Goal: Task Accomplishment & Management: Manage account settings

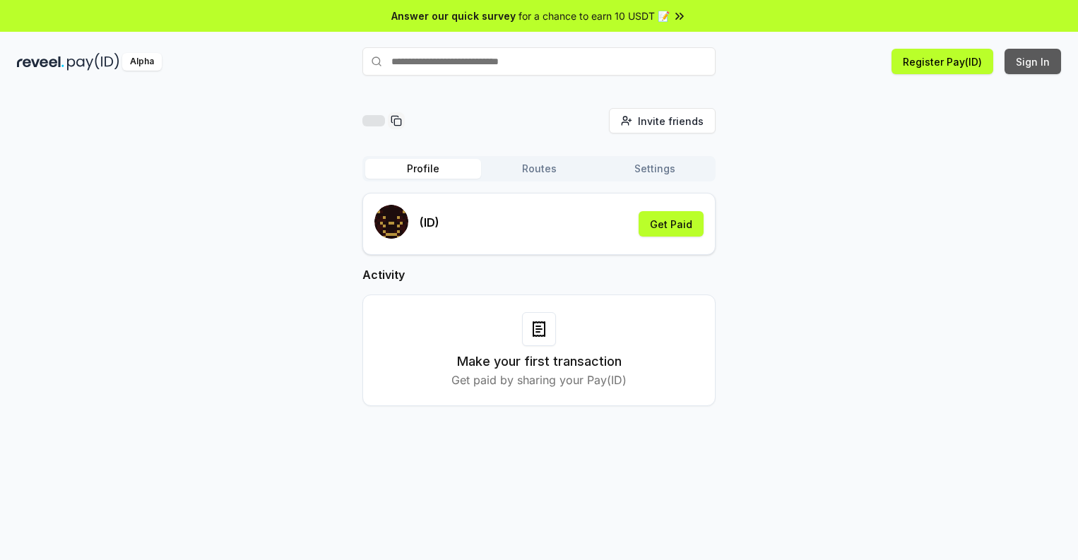
click at [1033, 61] on button "Sign In" at bounding box center [1032, 61] width 56 height 25
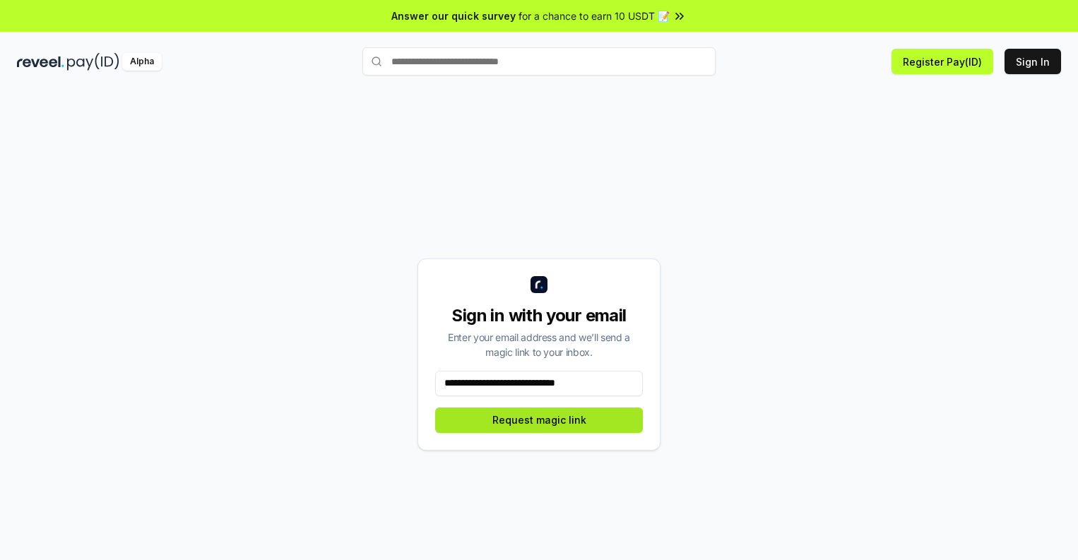
type input "**********"
click at [539, 419] on button "Request magic link" at bounding box center [539, 419] width 208 height 25
